Goal: Navigation & Orientation: Find specific page/section

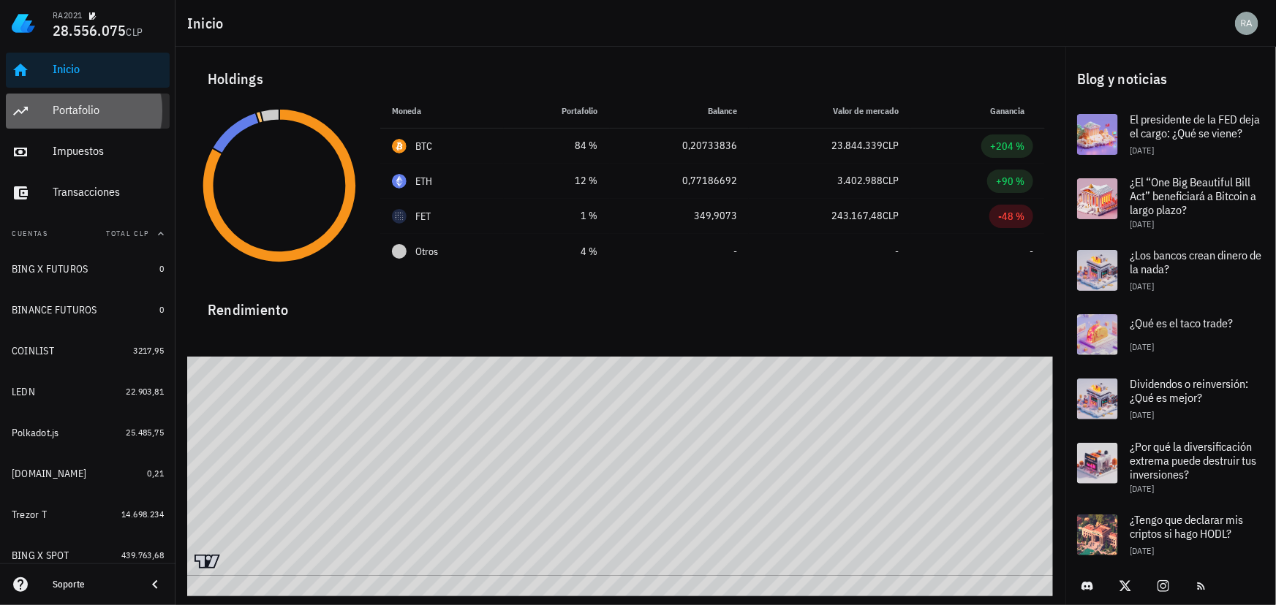
click at [84, 111] on div "Portafolio" at bounding box center [108, 110] width 111 height 14
